Goal: Navigation & Orientation: Find specific page/section

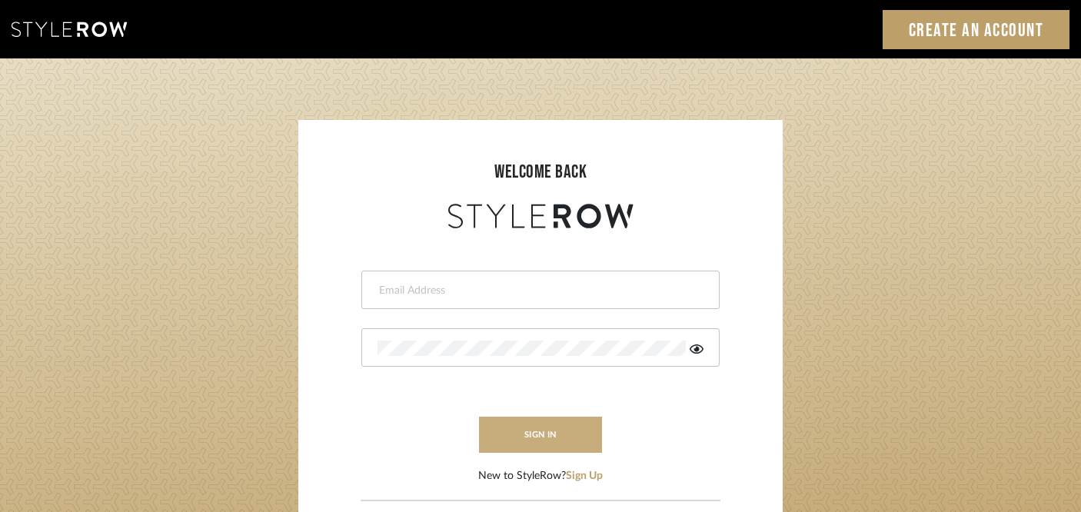
type input "kristin@onyxandoakinteriors.com"
click at [573, 430] on button "sign in" at bounding box center [540, 435] width 123 height 36
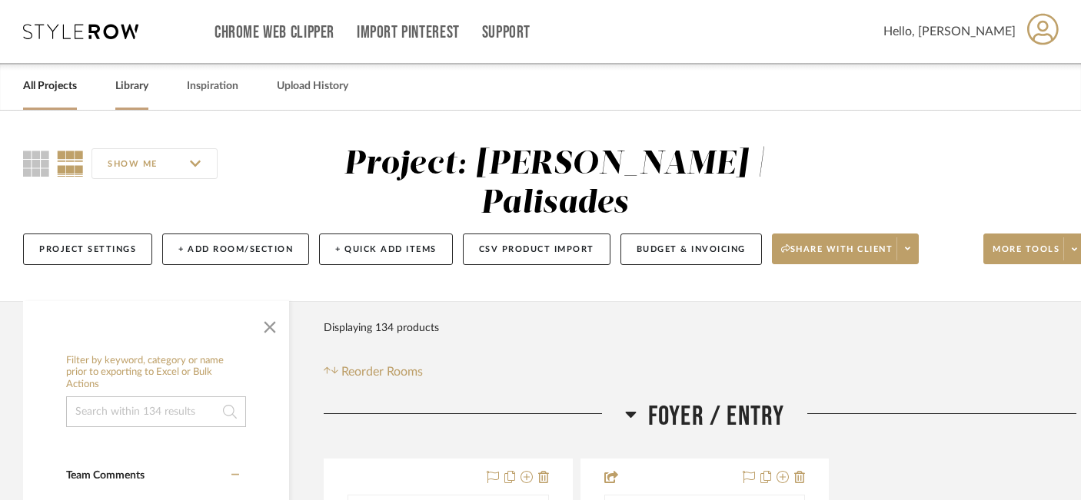
click at [141, 88] on link "Library" at bounding box center [131, 86] width 33 height 21
